Goal: Task Accomplishment & Management: Use online tool/utility

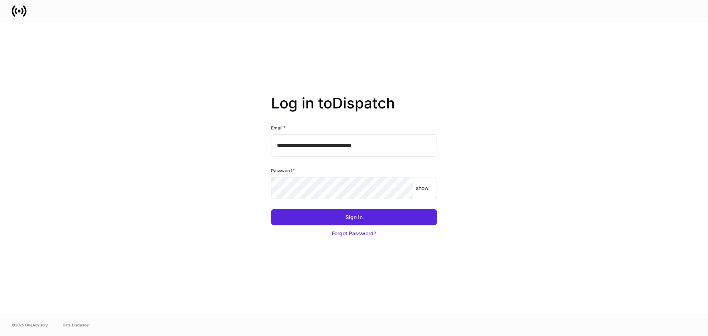
click at [329, 146] on input "**********" at bounding box center [354, 145] width 166 height 22
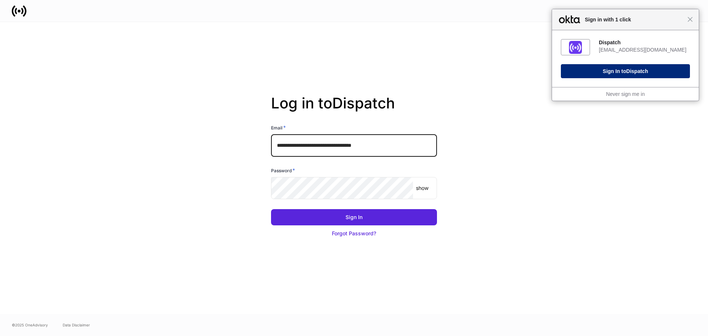
click at [614, 74] on button "Sign In to Dispatch" at bounding box center [625, 71] width 129 height 14
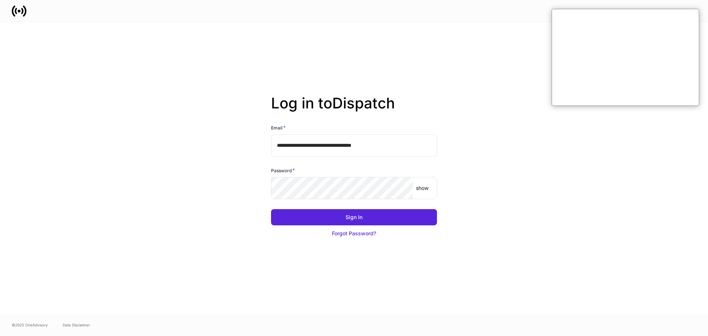
type input "**********"
